Goal: Check status: Check status

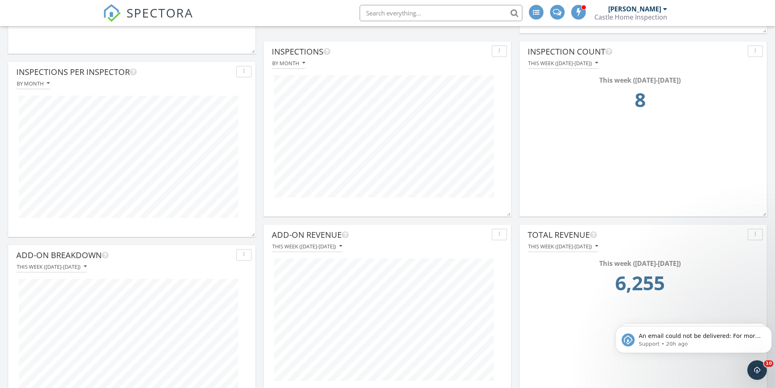
scroll to position [818, 0]
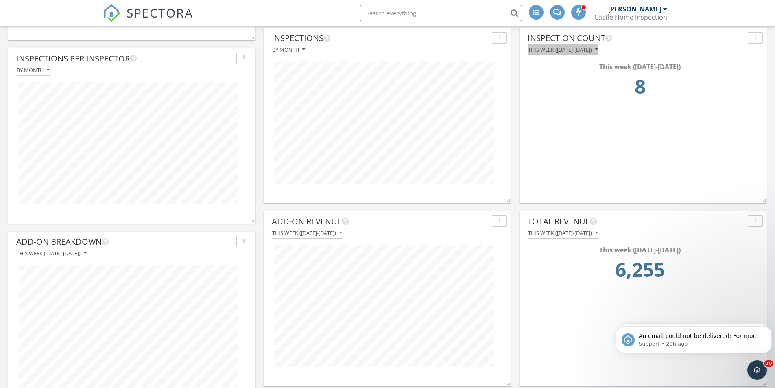
click at [549, 53] on button "This week ([DATE]-[DATE])" at bounding box center [563, 49] width 71 height 11
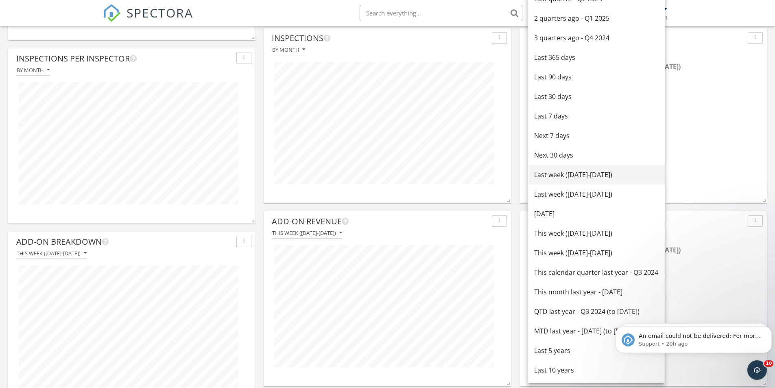
click at [555, 177] on div "Last week ([DATE]-[DATE])" at bounding box center [596, 175] width 124 height 10
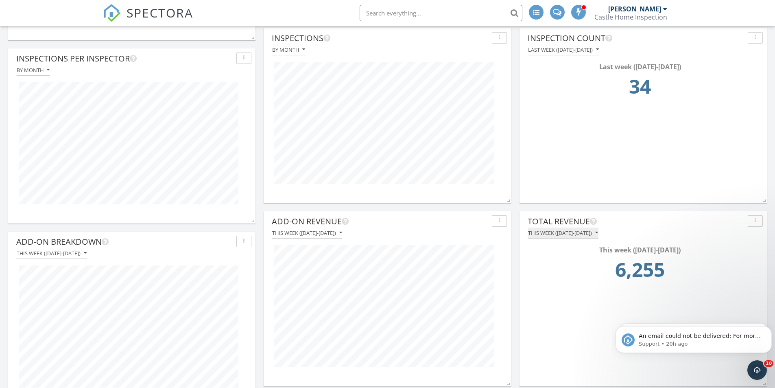
click at [555, 234] on div "This week ([DATE]-[DATE])" at bounding box center [563, 233] width 70 height 6
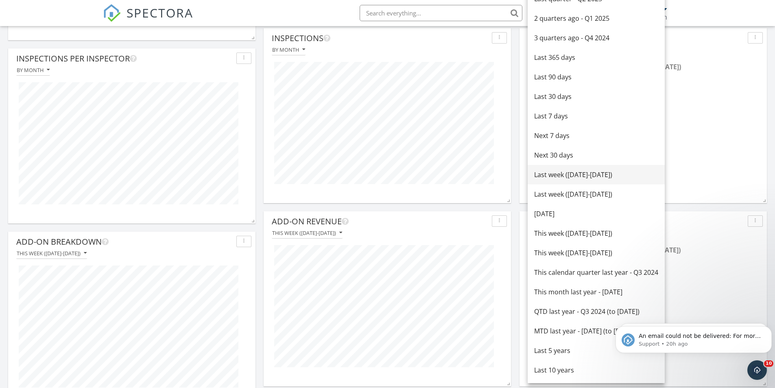
click at [563, 172] on div "Last week ([DATE]-[DATE])" at bounding box center [596, 175] width 124 height 10
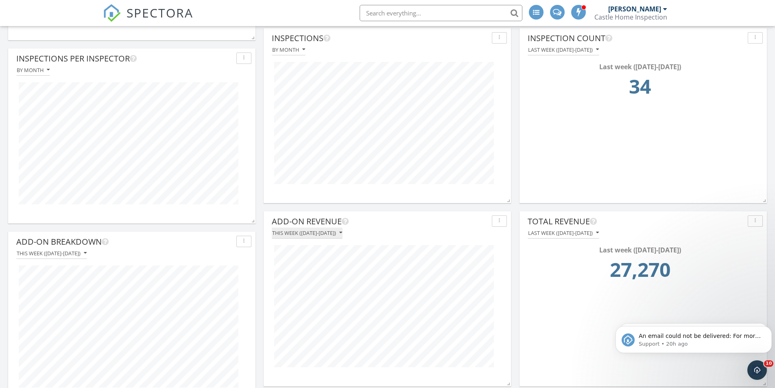
click at [293, 230] on div "This week ([DATE]-[DATE])" at bounding box center [307, 233] width 70 height 6
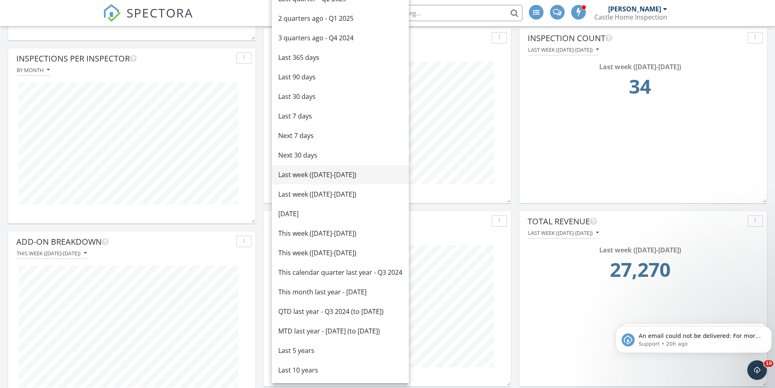
click at [295, 175] on div "Last week ([DATE]-[DATE])" at bounding box center [340, 175] width 124 height 10
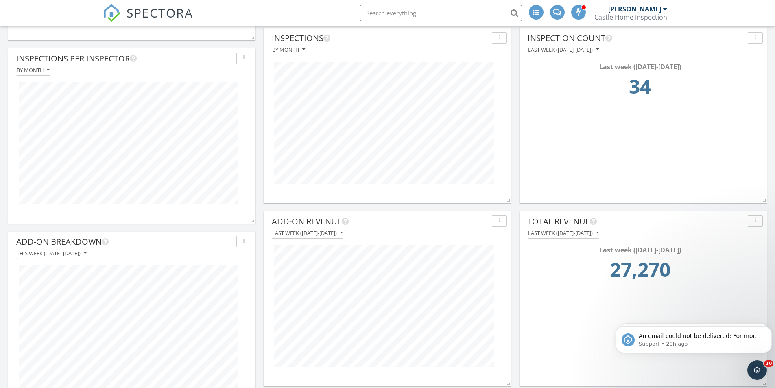
scroll to position [175, 247]
click at [87, 254] on div "This week ([DATE]-[DATE])" at bounding box center [52, 253] width 70 height 6
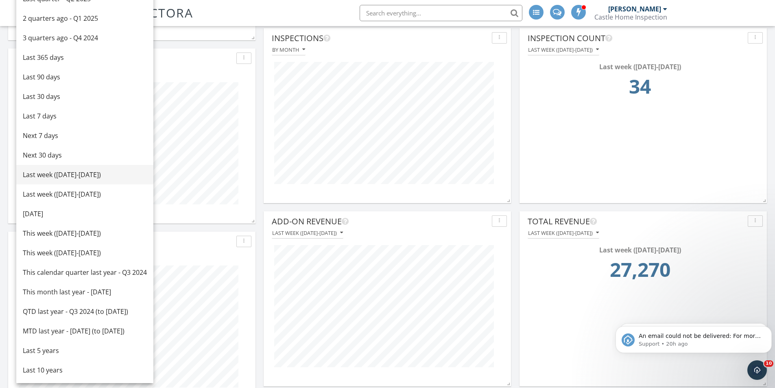
click at [53, 174] on div "Last week ([DATE]-[DATE])" at bounding box center [85, 175] width 124 height 10
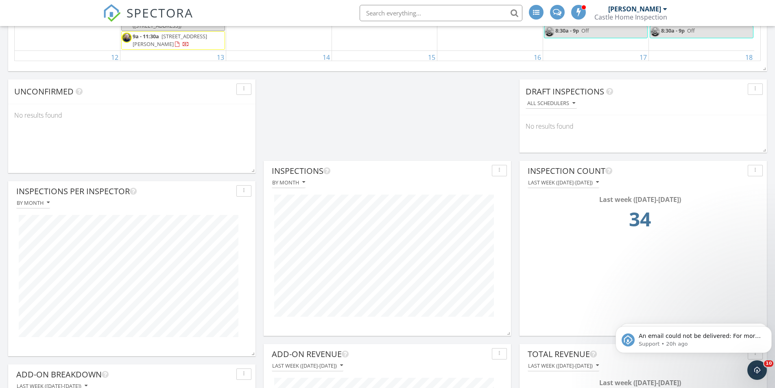
scroll to position [723, 0]
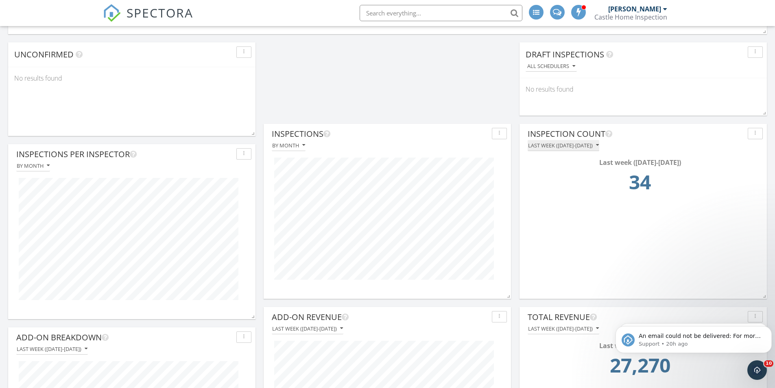
click at [546, 148] on div "Last week ([DATE]-[DATE])" at bounding box center [563, 145] width 71 height 6
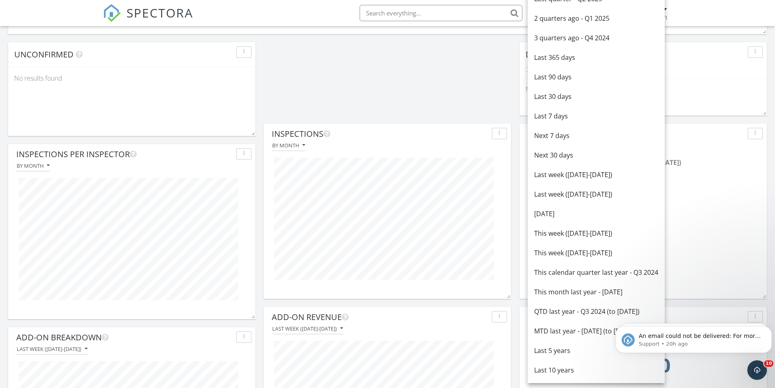
drag, startPoint x: 552, startPoint y: 213, endPoint x: 553, endPoint y: 230, distance: 17.5
click at [553, 221] on div "All time YTD - 2025 (to [DATE]) QTD - Q3 2025 (to [DATE]) MTD - [DATE] (to [DAT…" at bounding box center [596, 67] width 137 height 632
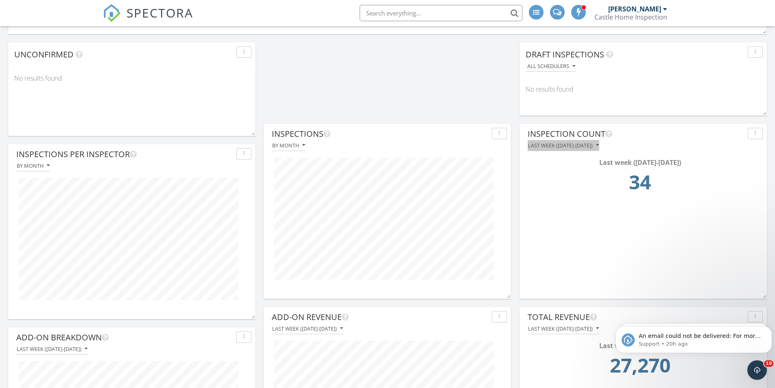
click at [543, 143] on div "Last week ([DATE]-[DATE])" at bounding box center [563, 145] width 71 height 6
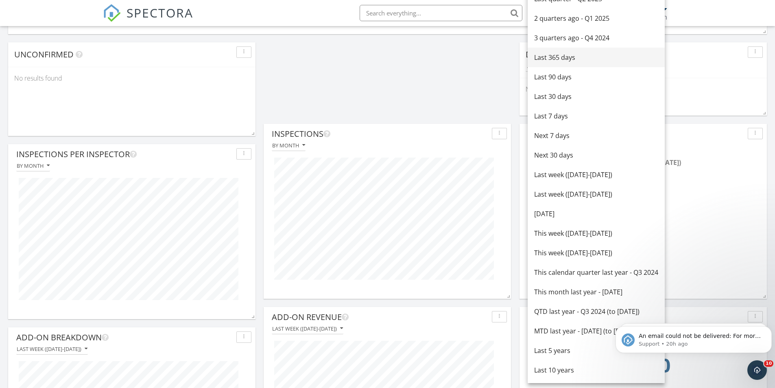
click at [554, 53] on div "Last 365 days" at bounding box center [596, 58] width 124 height 10
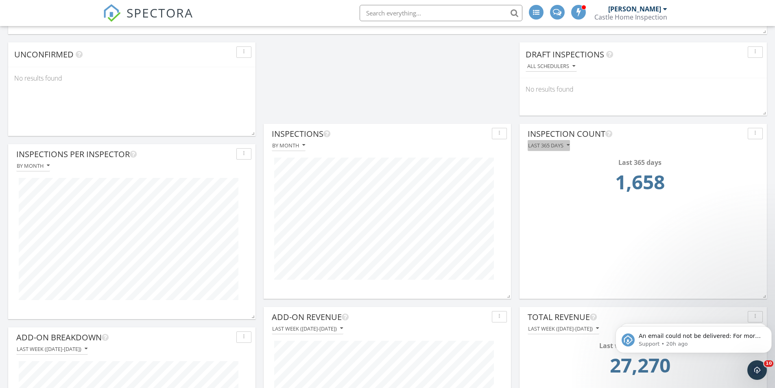
click at [536, 145] on div "Last 365 days" at bounding box center [549, 145] width 42 height 6
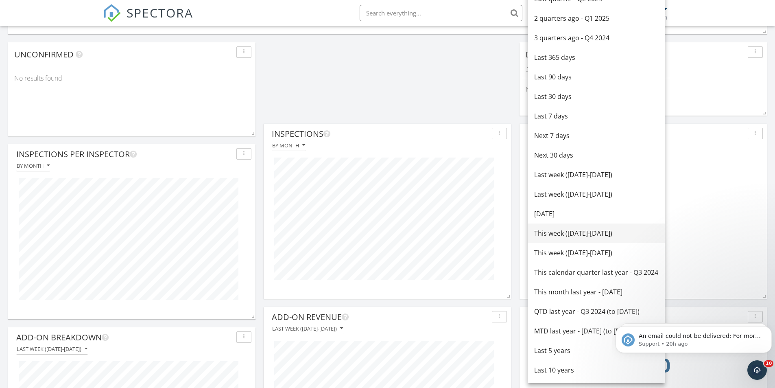
click at [553, 234] on div "This week ([DATE]-[DATE])" at bounding box center [596, 233] width 124 height 10
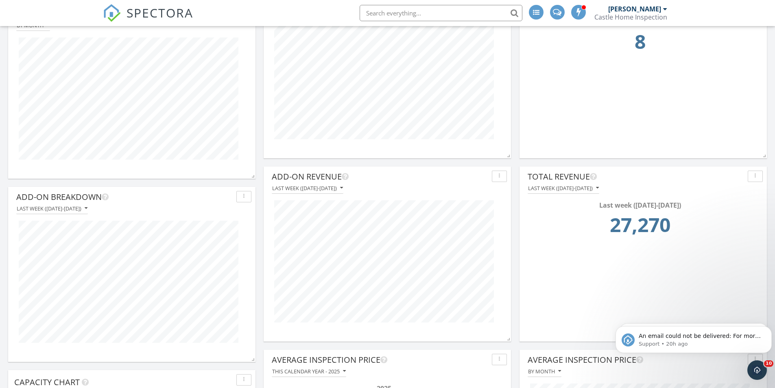
scroll to position [874, 0]
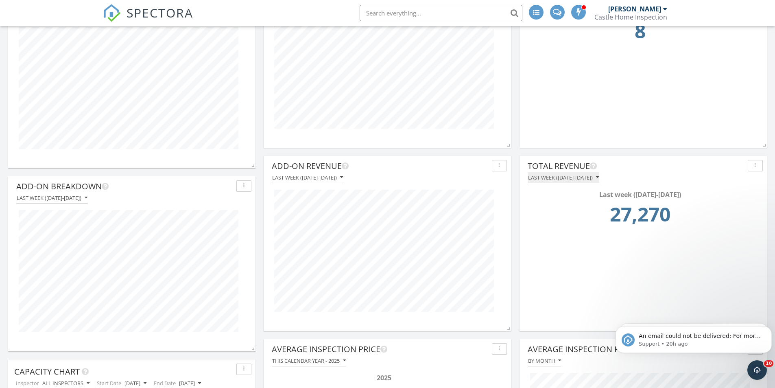
click at [578, 172] on button "Last week ([DATE]-[DATE])" at bounding box center [564, 177] width 72 height 11
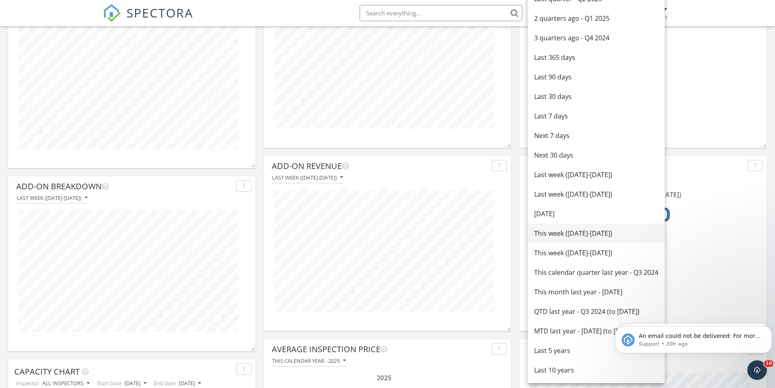
click at [547, 234] on div "This week ([DATE]-[DATE])" at bounding box center [596, 233] width 124 height 10
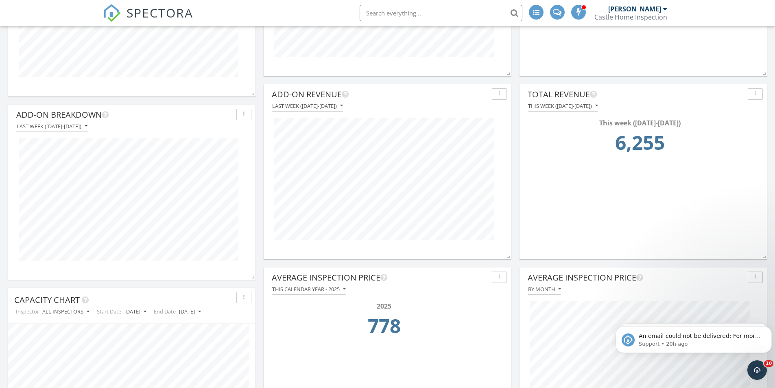
scroll to position [951, 0]
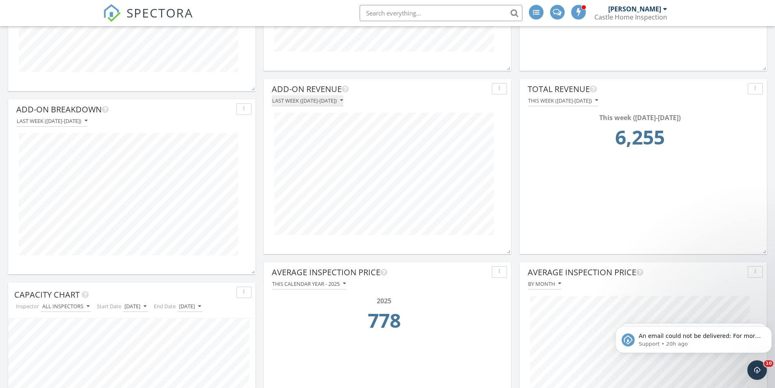
click at [307, 99] on div "Last week ([DATE]-[DATE])" at bounding box center [307, 101] width 71 height 6
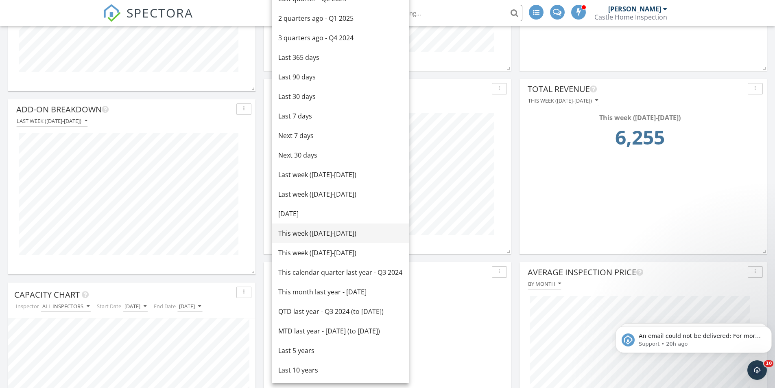
click at [289, 236] on div "This week ([DATE]-[DATE])" at bounding box center [340, 233] width 124 height 10
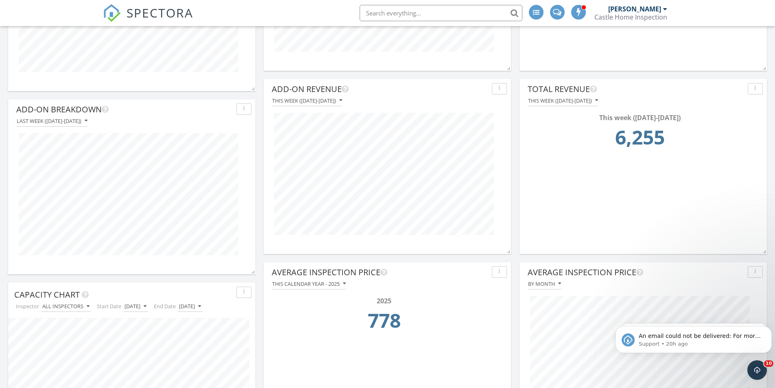
scroll to position [175, 247]
click at [53, 118] on div "Last week ([DATE]-[DATE])" at bounding box center [52, 121] width 71 height 6
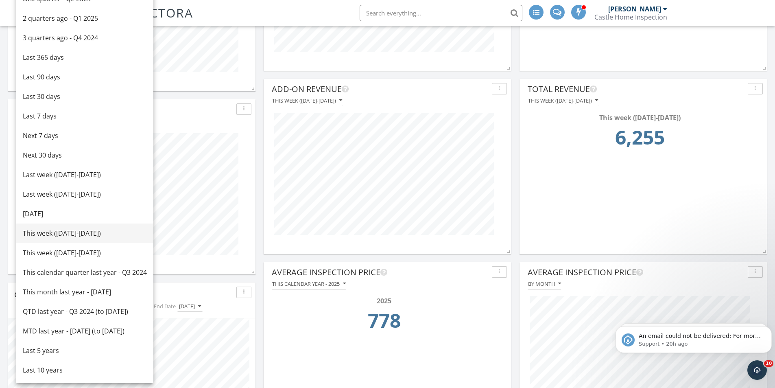
click at [44, 235] on div "This week ([DATE]-[DATE])" at bounding box center [85, 233] width 124 height 10
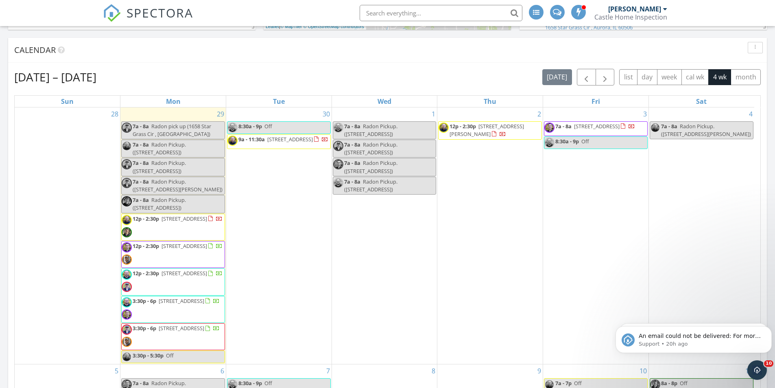
scroll to position [328, 0]
